Goal: Task Accomplishment & Management: Use online tool/utility

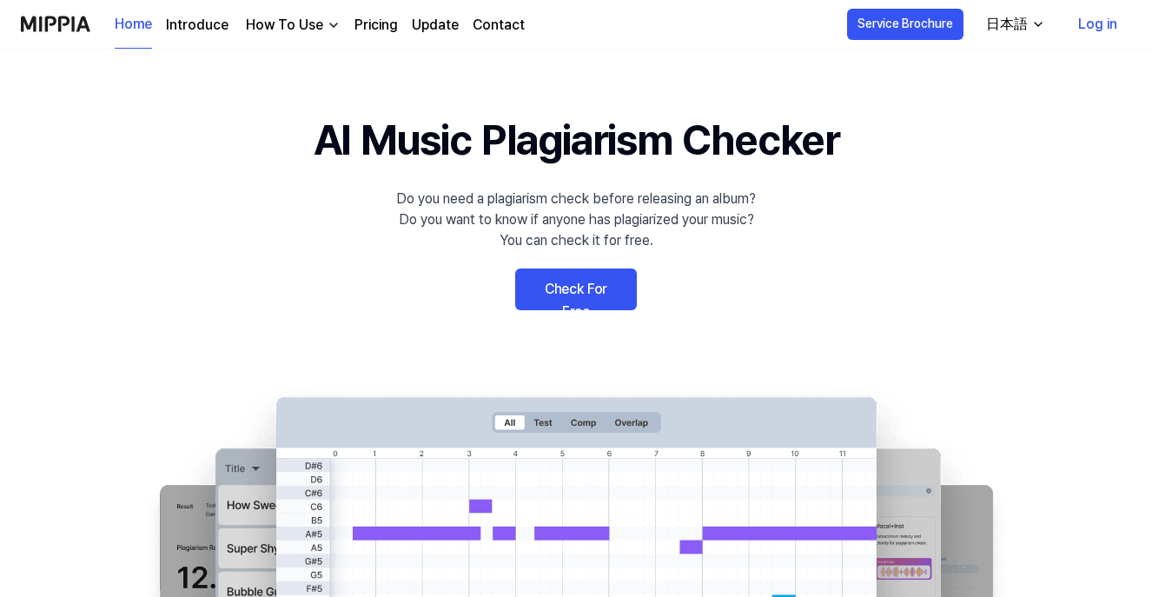
click at [591, 282] on link "Check For Free" at bounding box center [576, 289] width 122 height 42
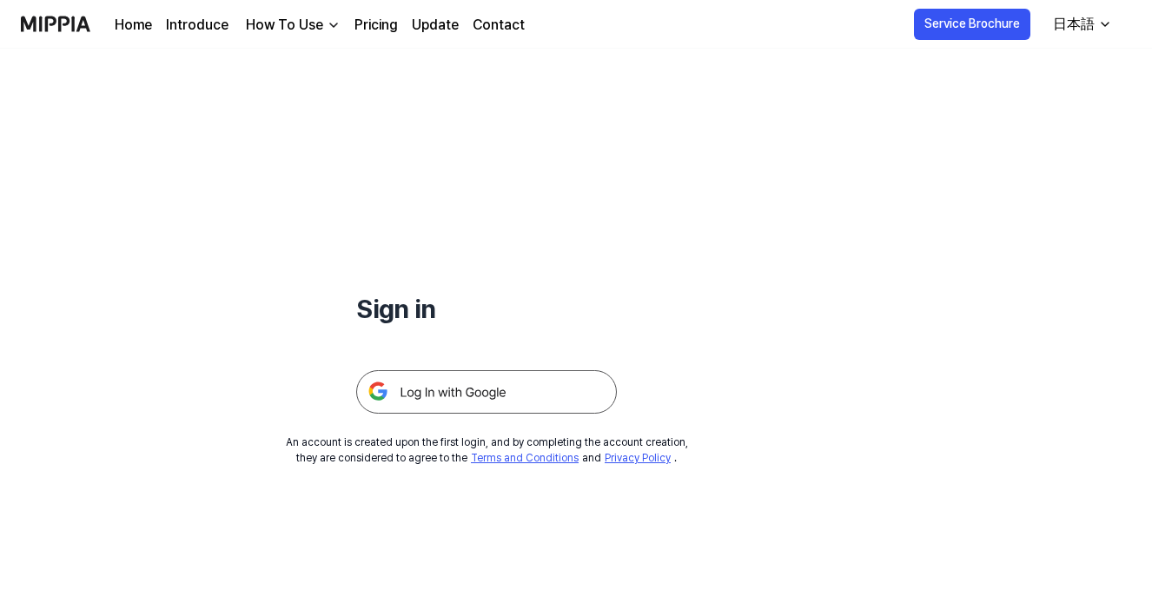
click at [515, 396] on img at bounding box center [486, 391] width 261 height 43
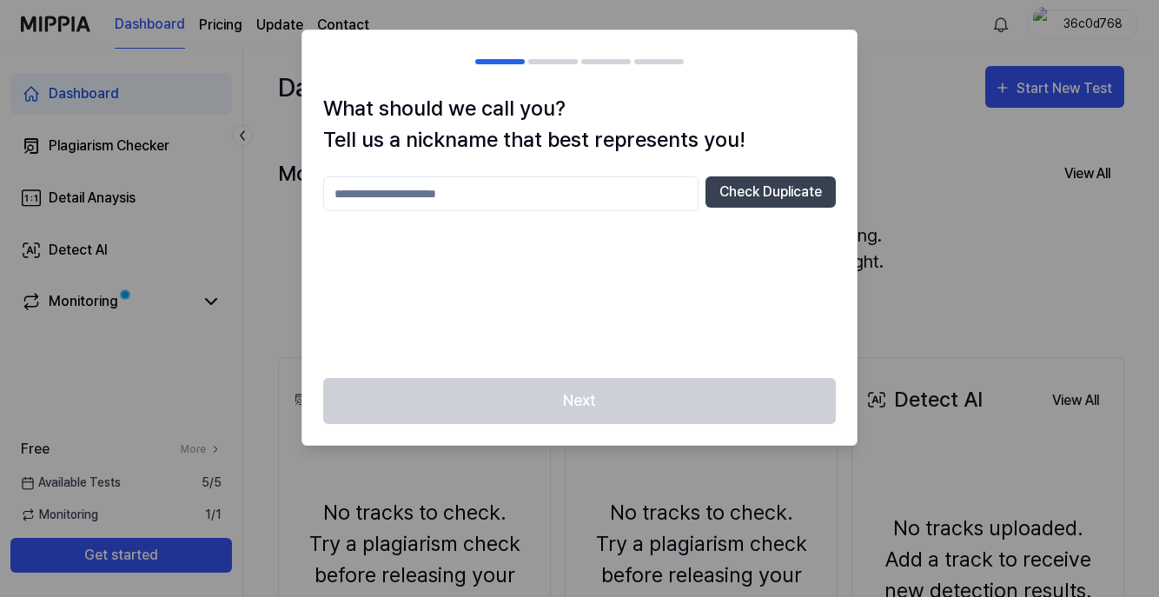
click at [622, 206] on input "text" at bounding box center [510, 193] width 375 height 35
click at [481, 204] on input "text" at bounding box center [510, 193] width 375 height 35
click at [259, 261] on div at bounding box center [579, 298] width 1159 height 597
click at [550, 202] on input "text" at bounding box center [510, 193] width 375 height 35
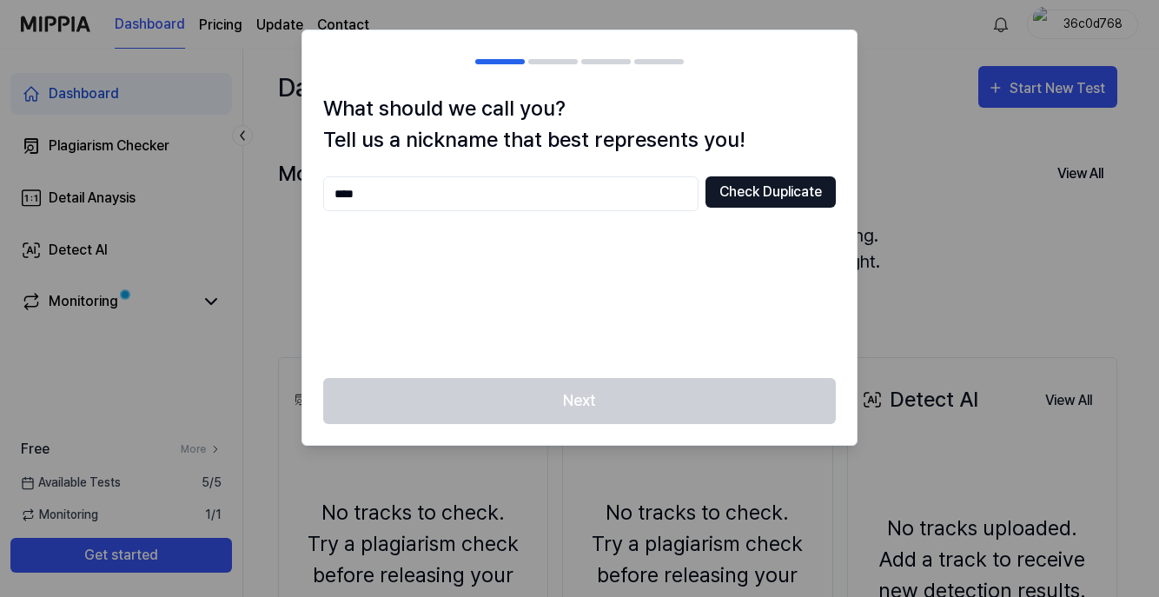
click at [781, 188] on button "Check Duplicate" at bounding box center [770, 191] width 130 height 31
click at [532, 208] on input "****" at bounding box center [510, 193] width 375 height 35
type input "**********"
click at [750, 180] on button "Check Duplicate" at bounding box center [770, 191] width 130 height 31
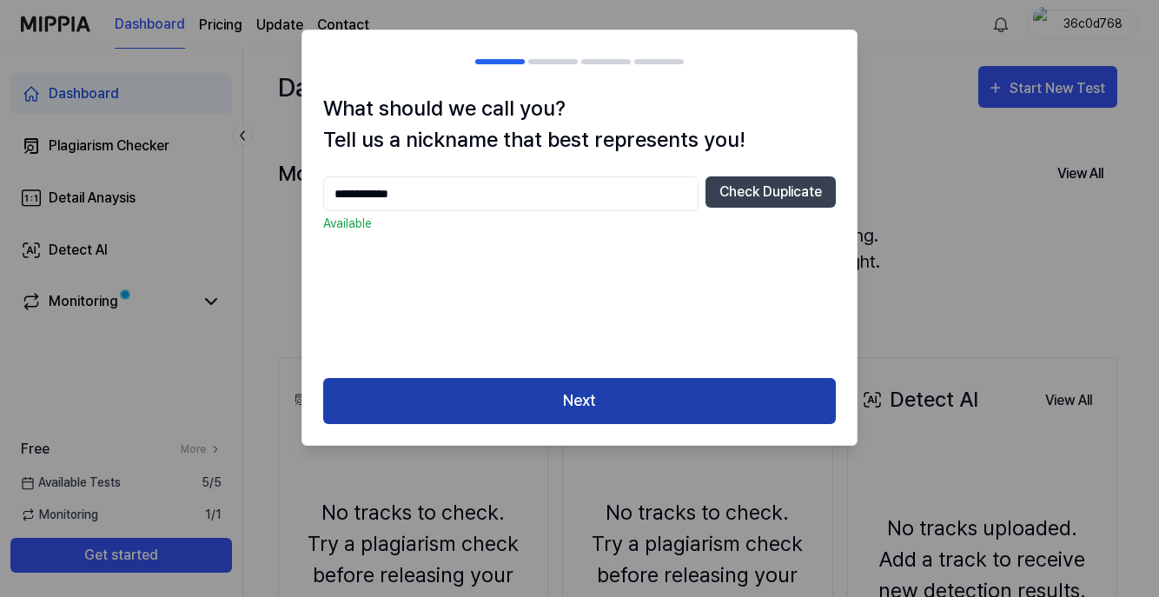
click at [542, 406] on button "Next" at bounding box center [579, 401] width 512 height 46
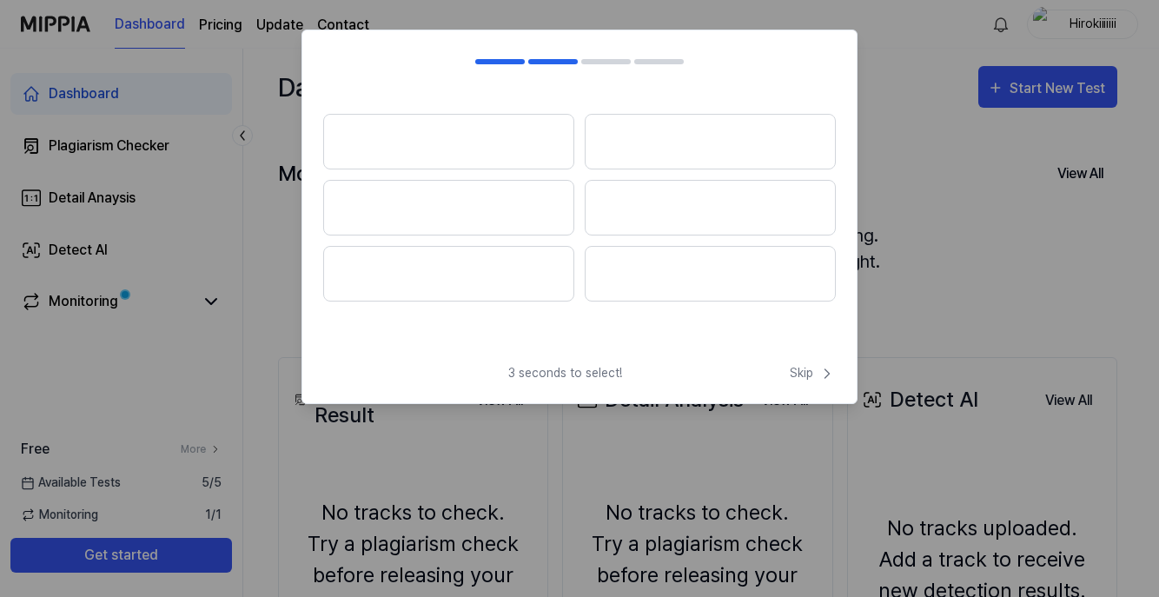
click at [526, 137] on button at bounding box center [448, 142] width 251 height 56
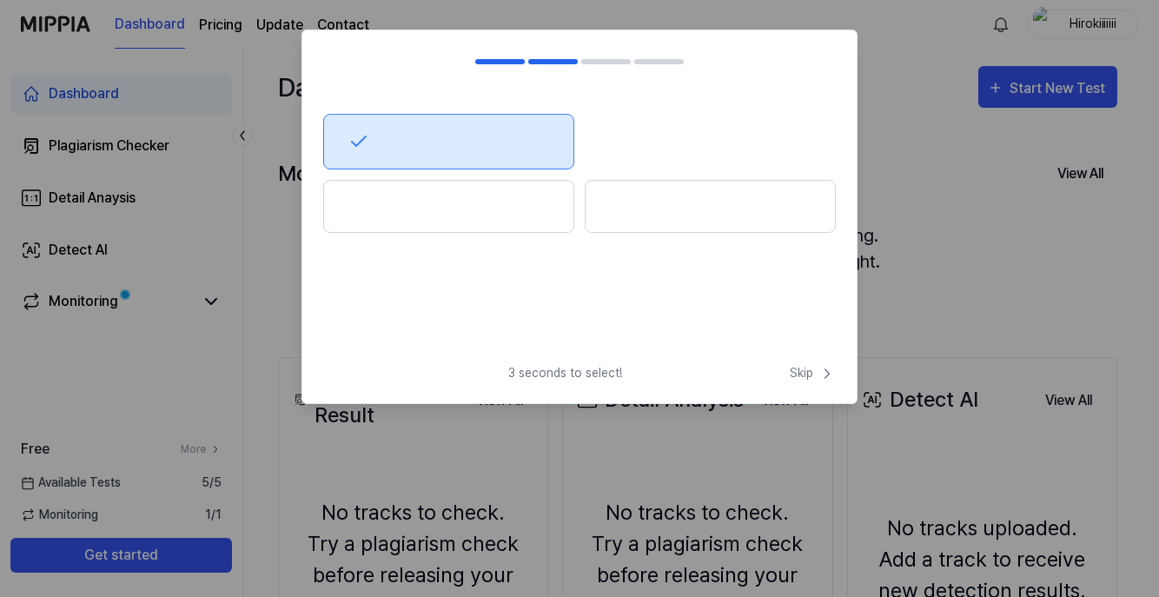
click at [588, 136] on div at bounding box center [579, 142] width 512 height 56
click at [616, 140] on div at bounding box center [579, 142] width 512 height 56
click at [793, 367] on span "Skip" at bounding box center [812, 373] width 46 height 18
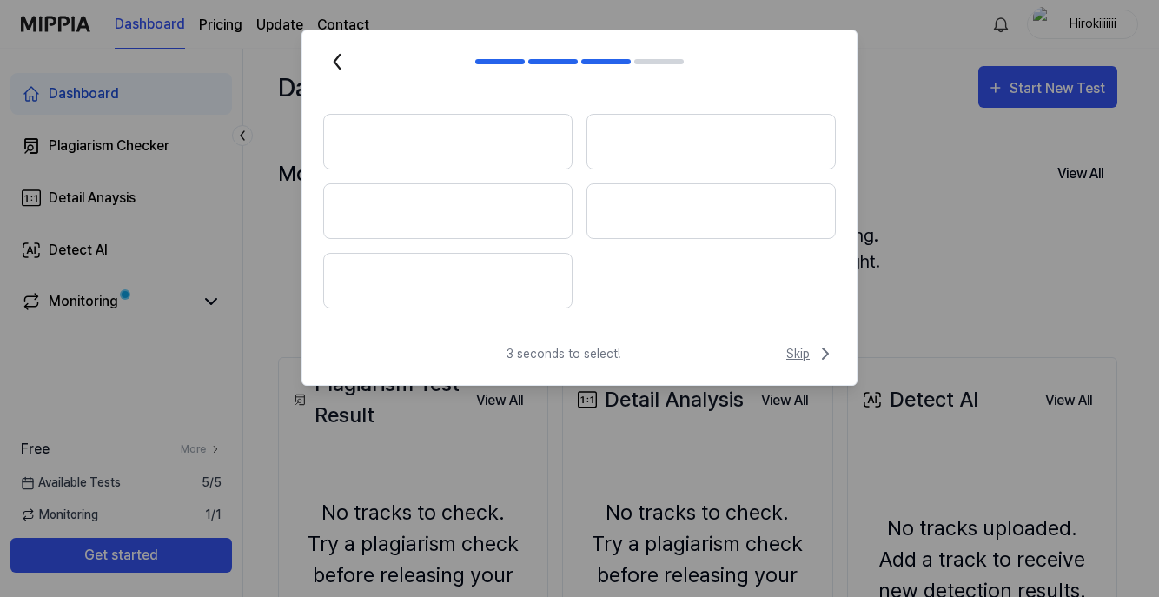
click at [811, 360] on span "Skip" at bounding box center [811, 353] width 50 height 21
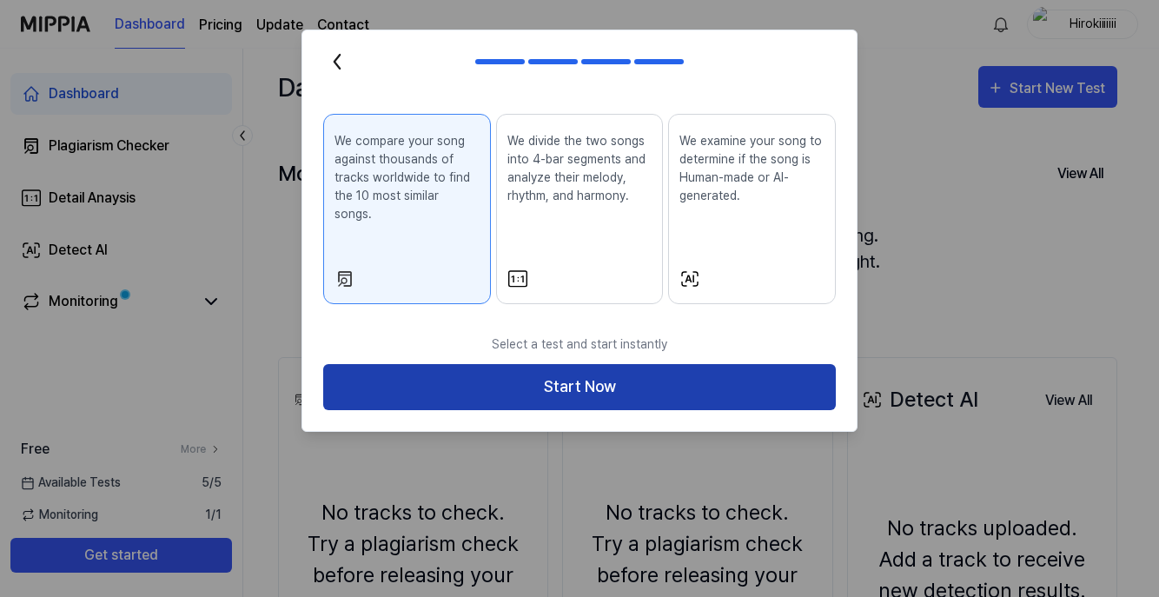
click at [702, 373] on button "Start Now" at bounding box center [579, 387] width 512 height 46
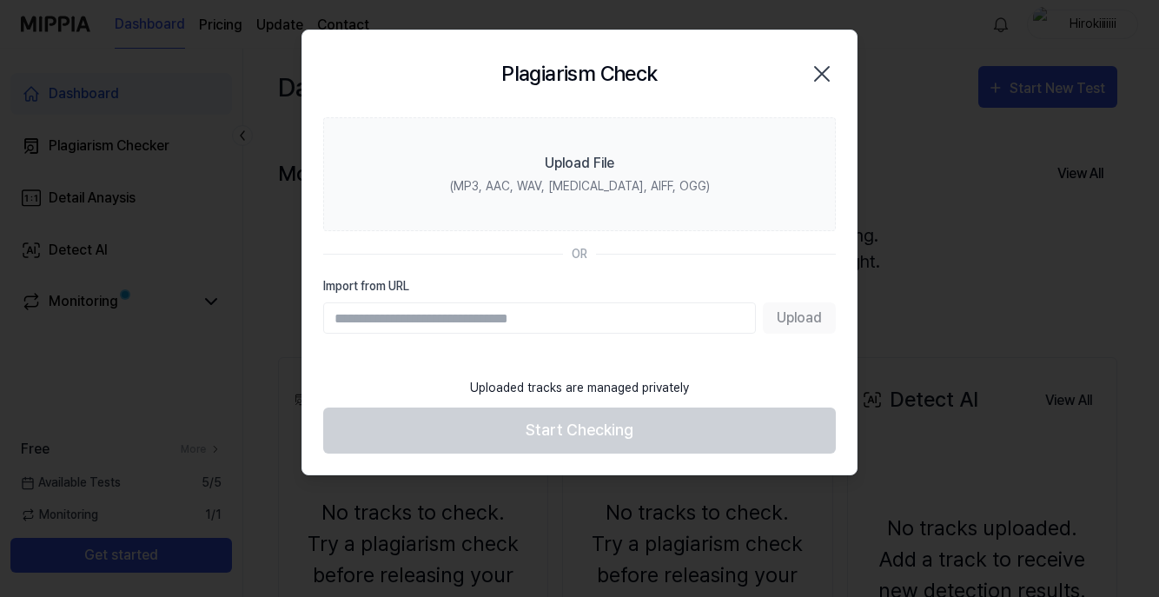
click at [811, 70] on icon "button" at bounding box center [822, 74] width 28 height 28
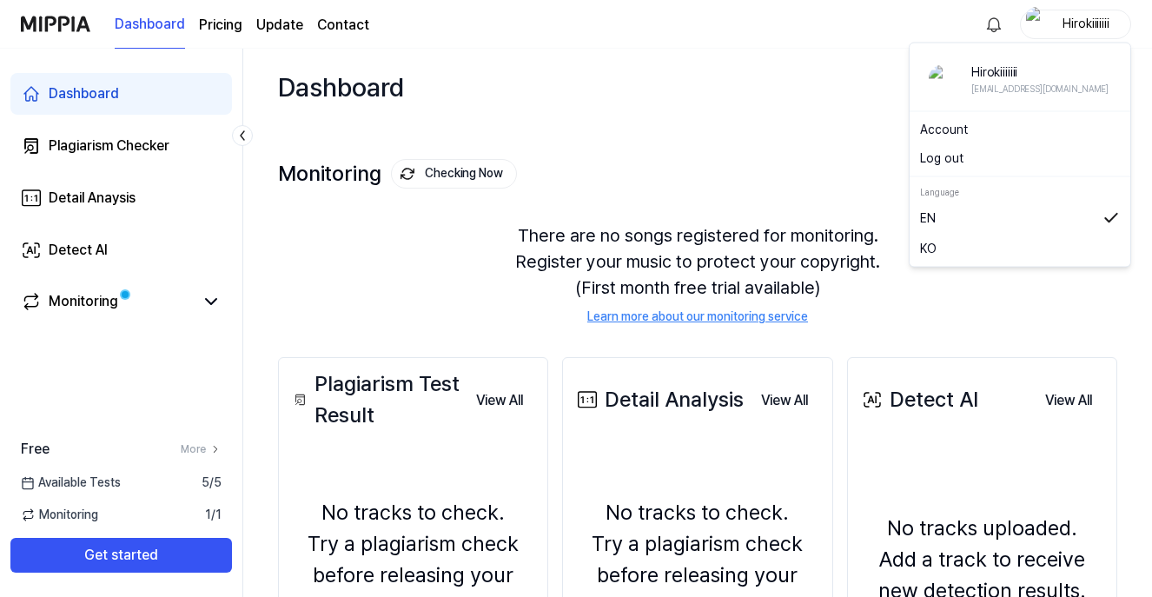
click at [840, 112] on div "Dashboard Pricing Update Contact Hirokiiiiiii Dashboard Plagiarism Checker Deta…" at bounding box center [576, 298] width 1152 height 597
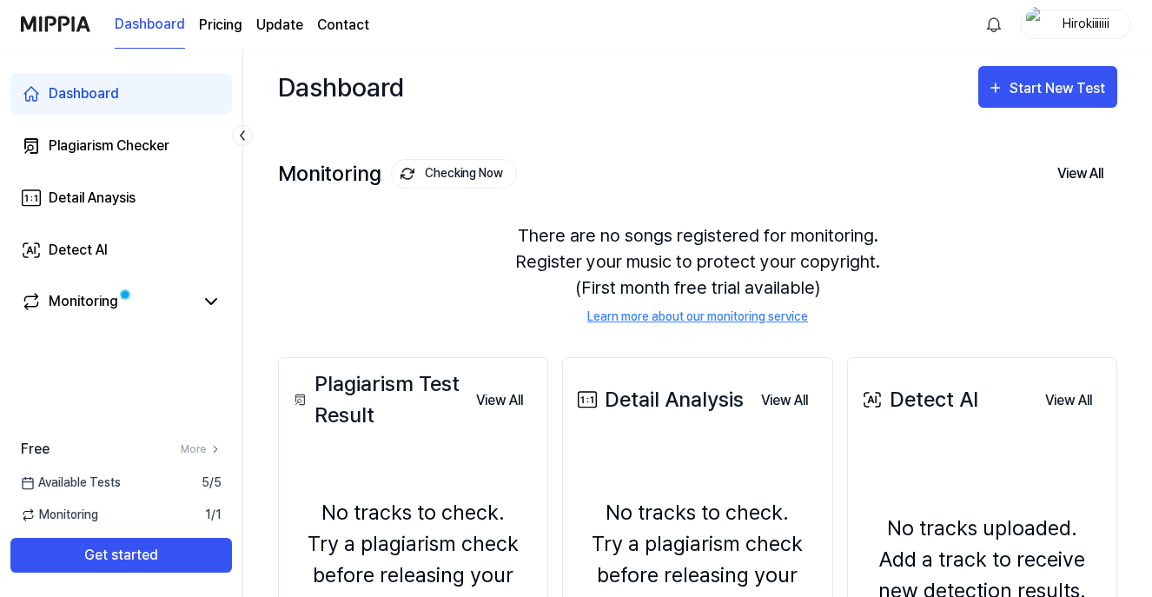
click at [840, 111] on div "Dashboard Start New Test" at bounding box center [697, 87] width 839 height 76
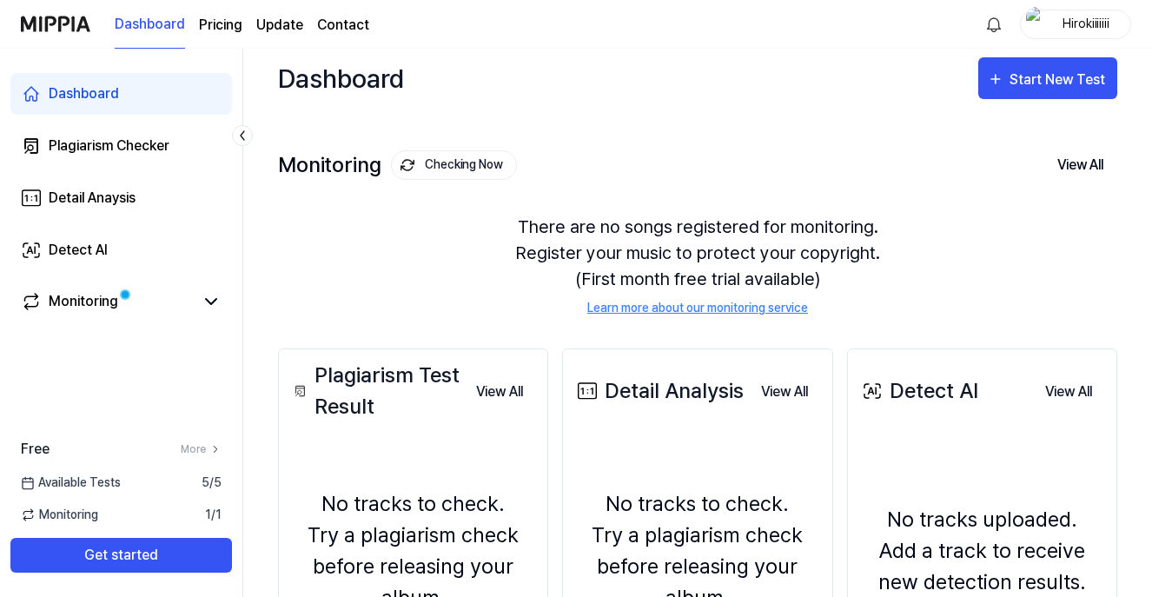
scroll to position [11, 0]
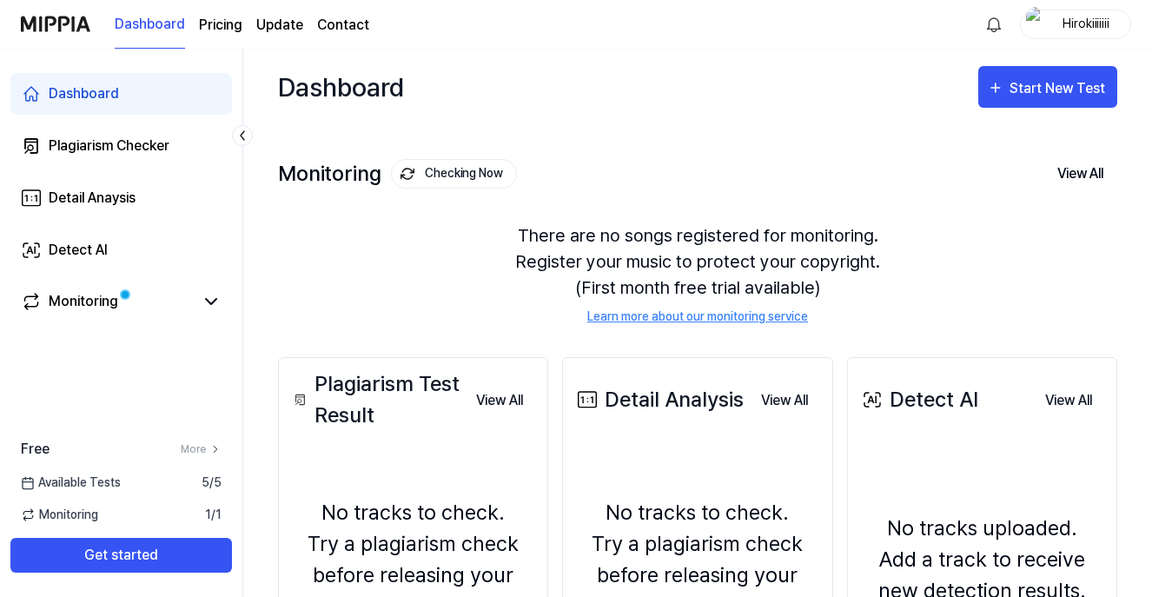
scroll to position [4, 0]
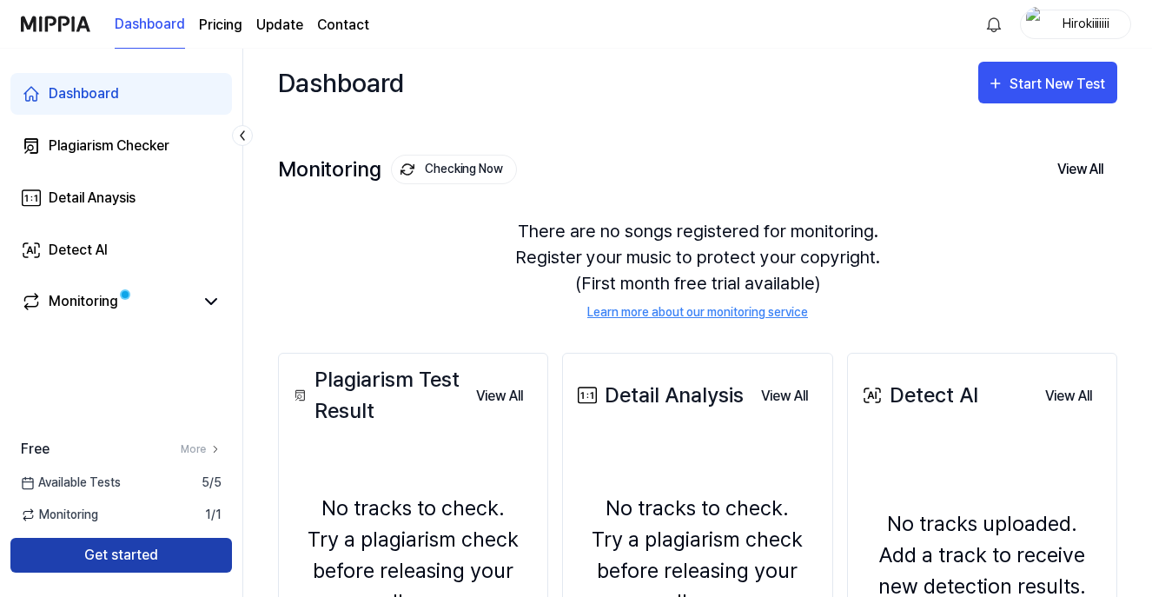
click at [133, 554] on button "Get started" at bounding box center [120, 555] width 221 height 35
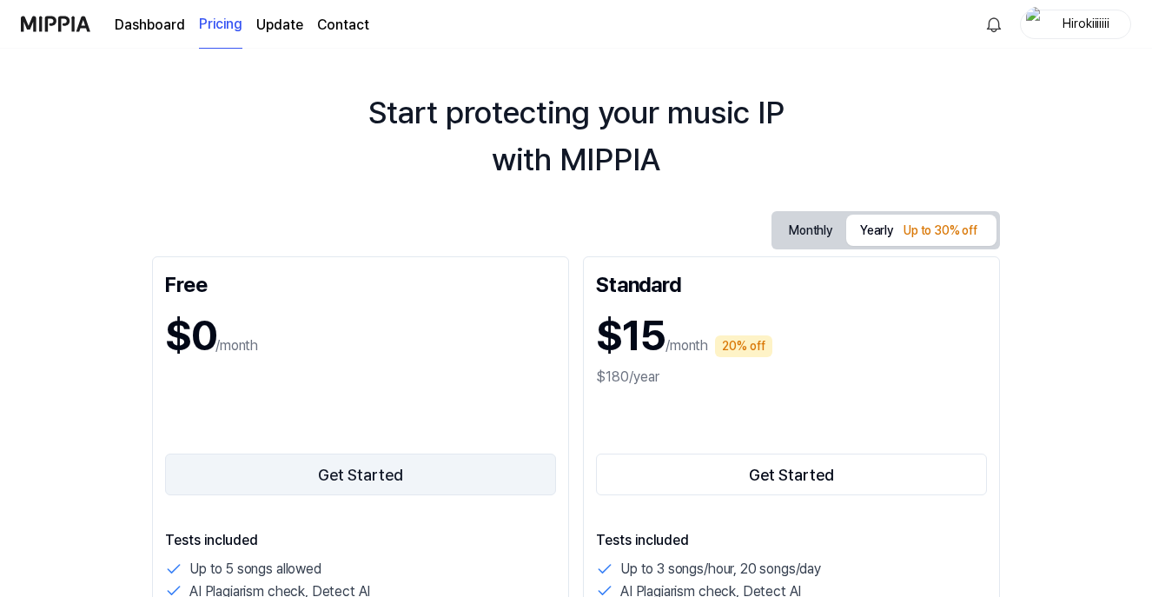
scroll to position [173, 0]
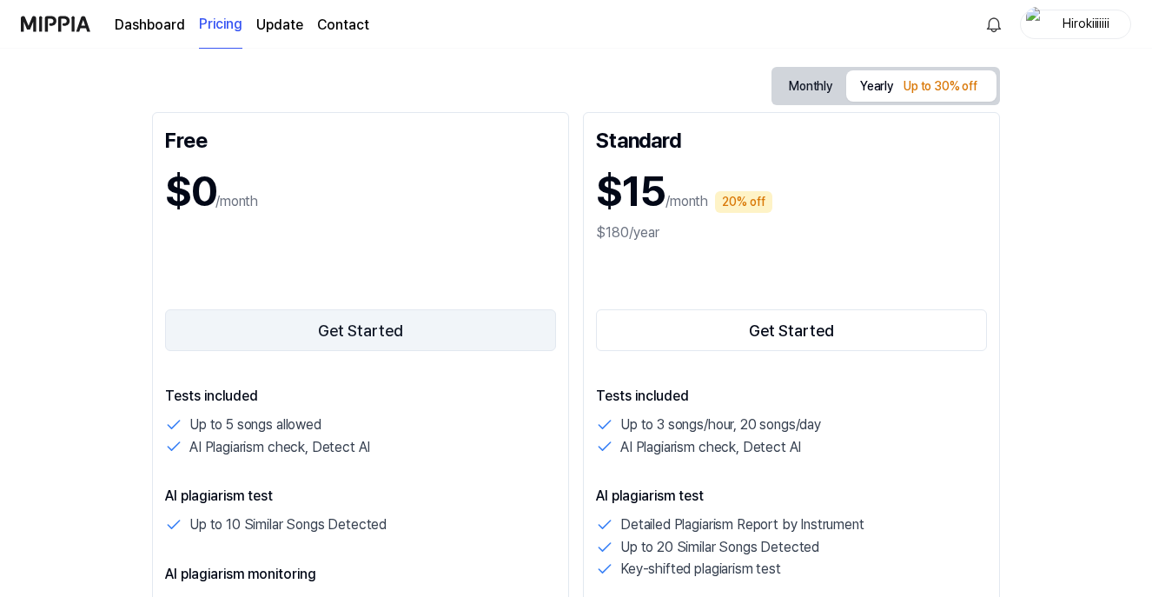
click at [417, 327] on button "Get Started" at bounding box center [360, 330] width 391 height 42
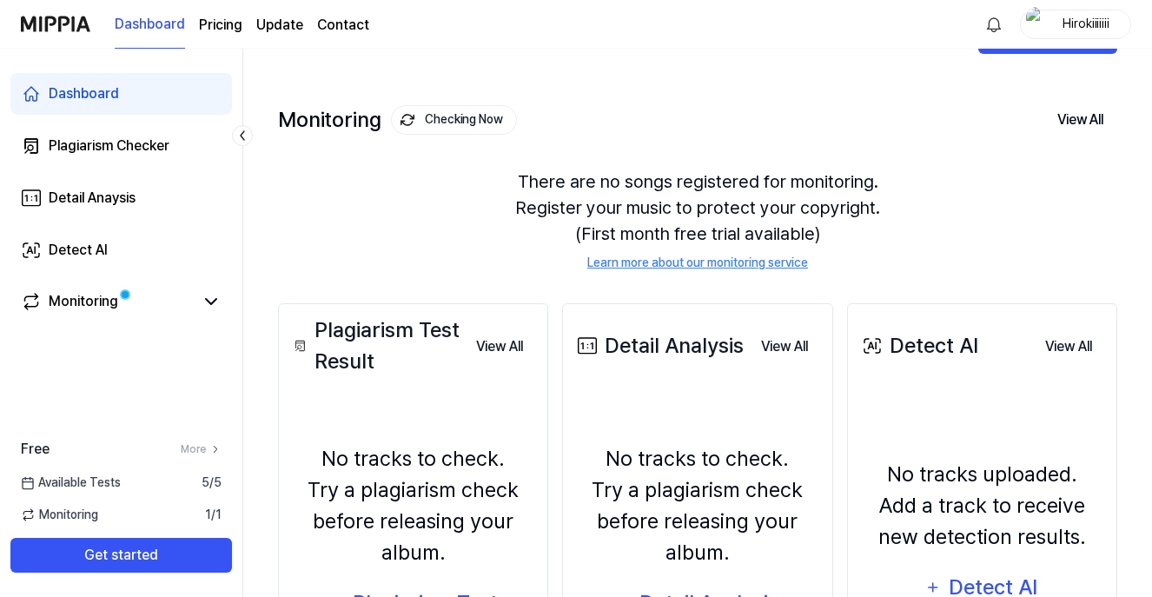
scroll to position [0, 0]
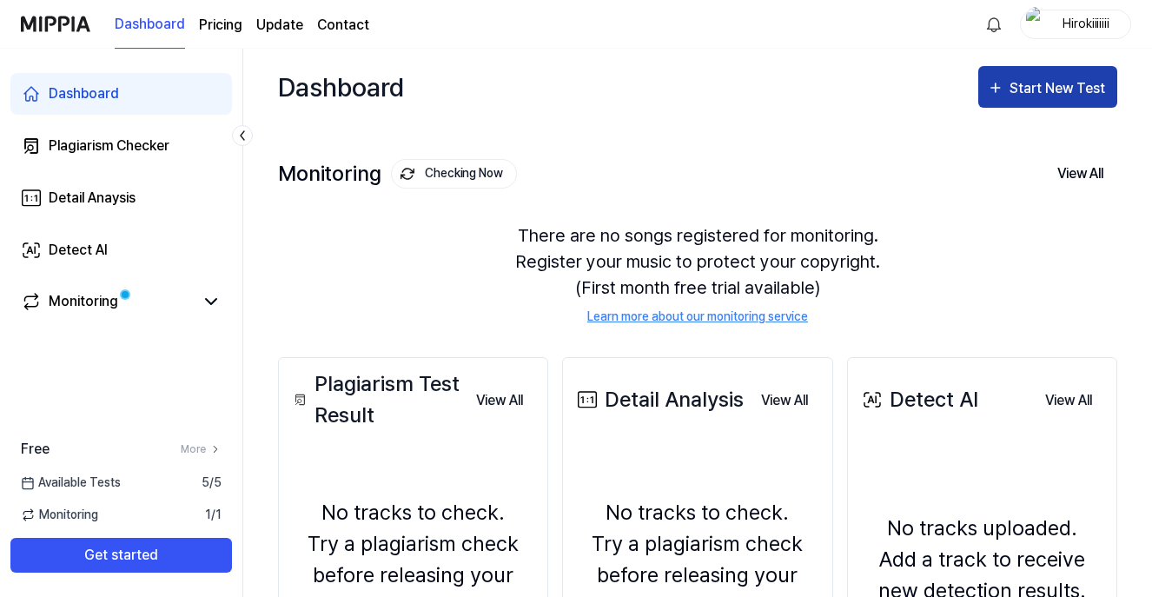
click at [1064, 96] on div "Start New Test" at bounding box center [1058, 88] width 99 height 23
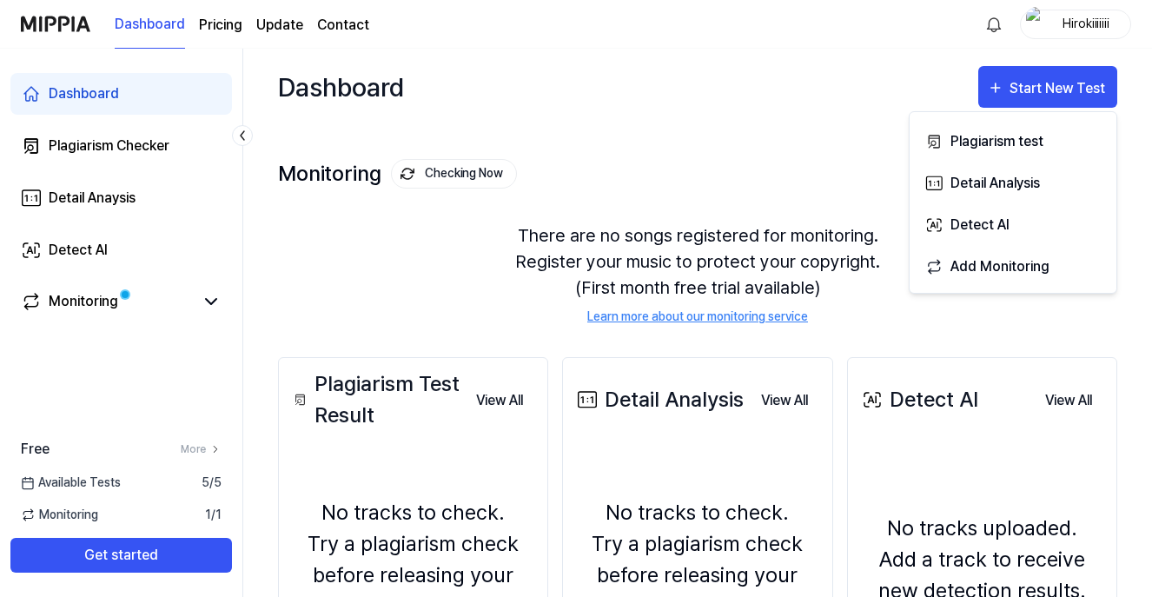
click at [687, 229] on div "There are no songs registered for monitoring. Register your music to protect yo…" at bounding box center [697, 273] width 839 height 145
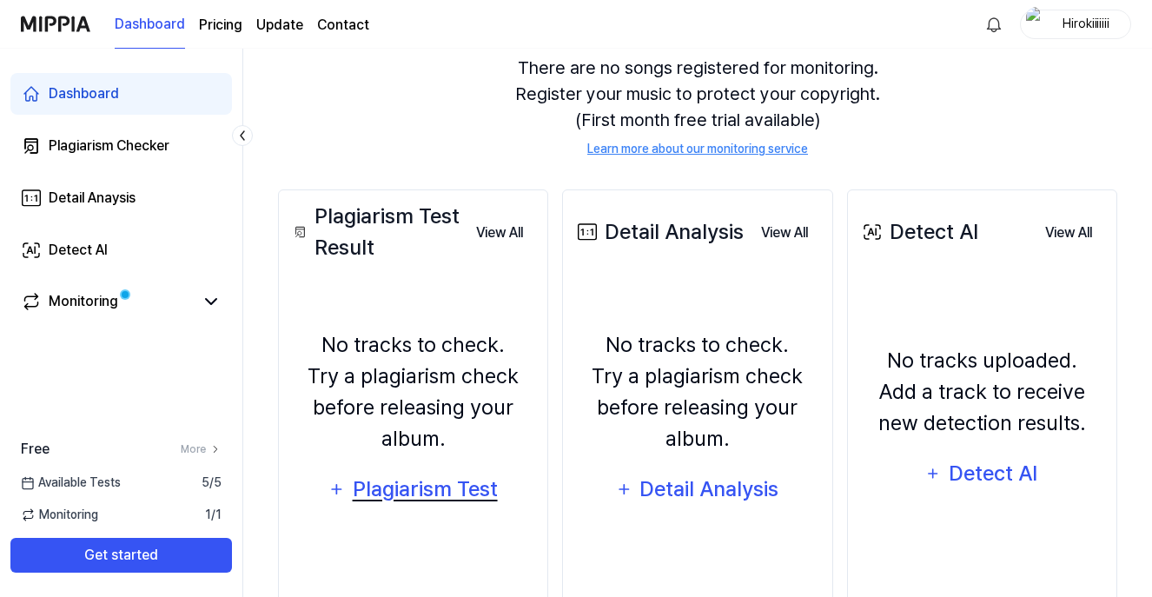
scroll to position [230, 0]
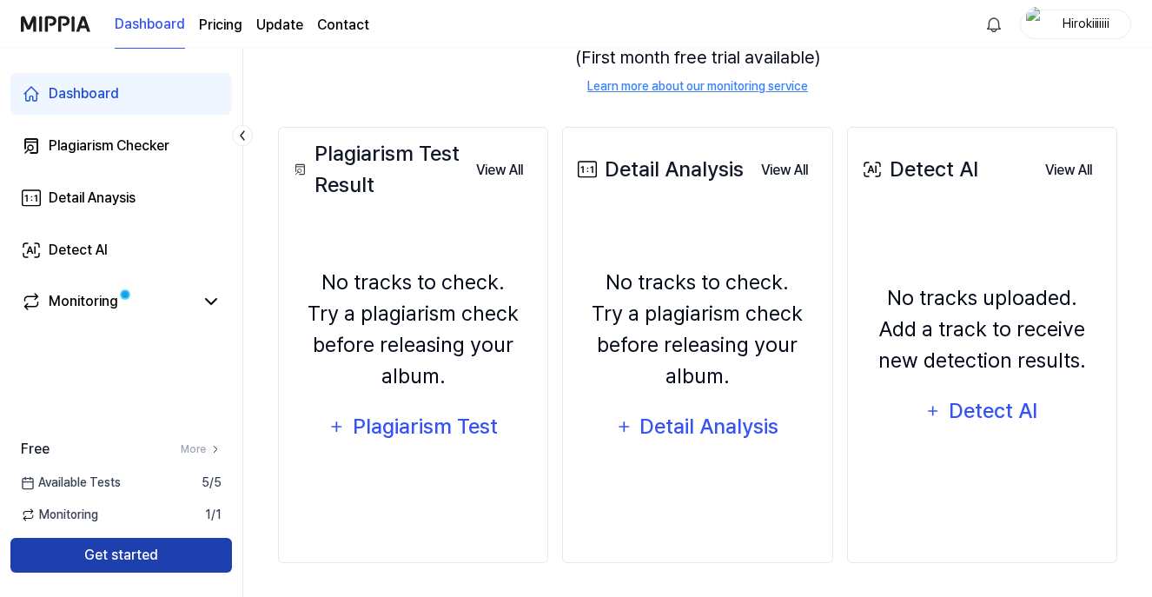
click at [96, 553] on button "Get started" at bounding box center [120, 555] width 221 height 35
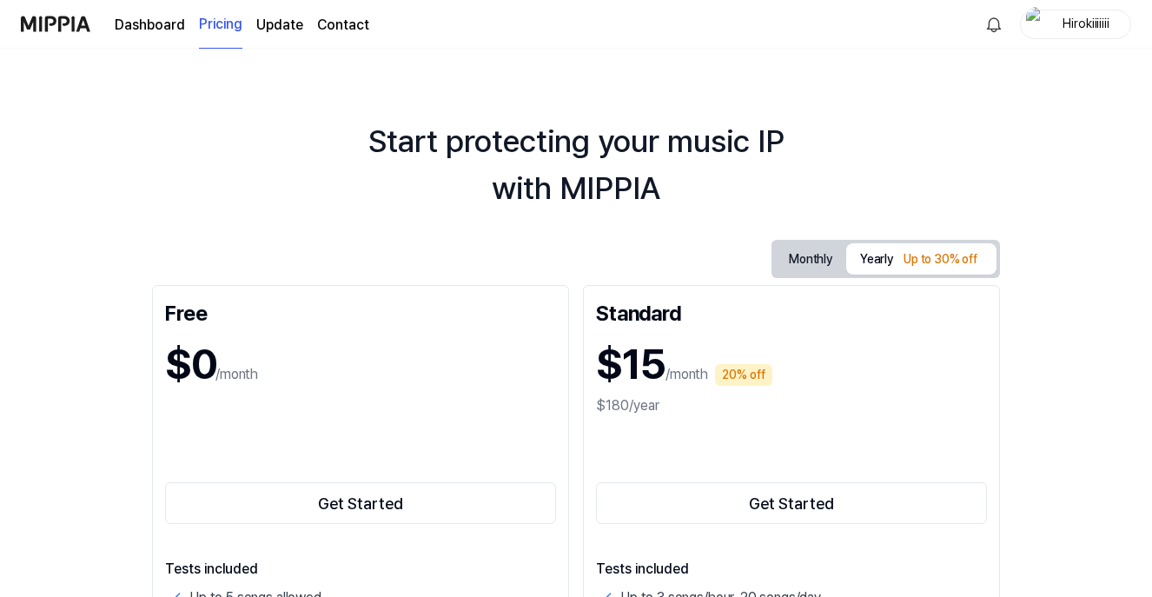
scroll to position [16, 0]
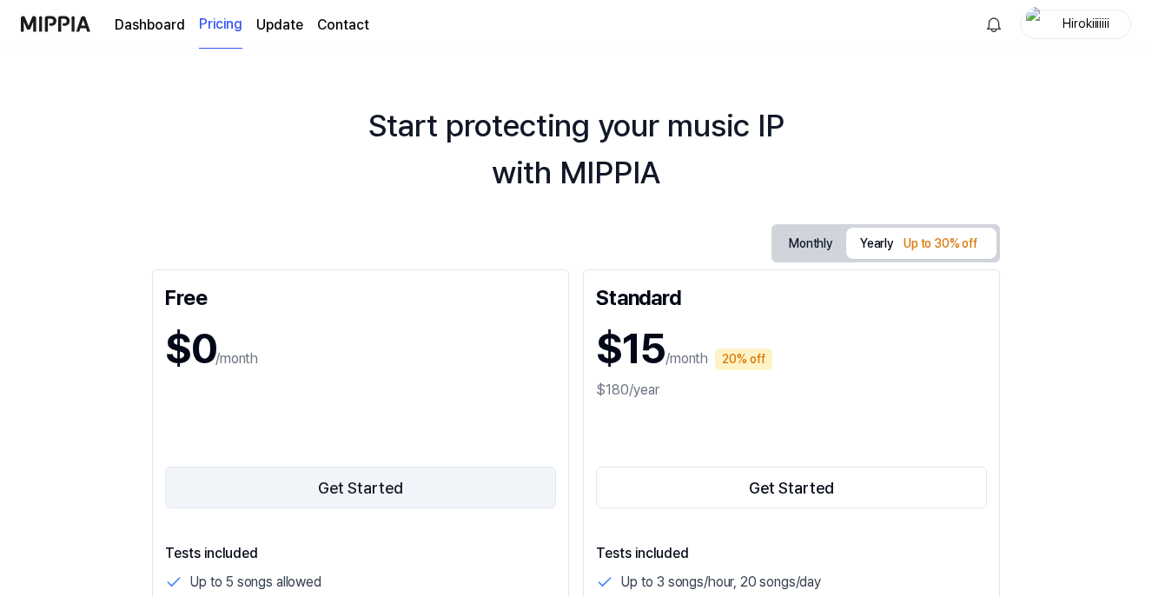
click at [364, 472] on button "Get Started" at bounding box center [360, 487] width 391 height 42
